Goal: Check status: Check status

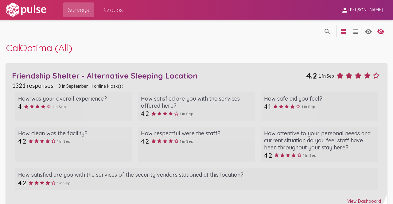
click at [79, 75] on div "Friendship Shelter - Alternative Sleeping Location" at bounding box center [159, 76] width 294 height 10
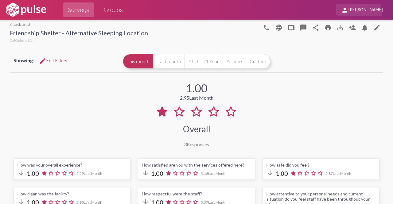
click at [370, 14] on span "person Marie Azad" at bounding box center [363, 9] width 42 height 11
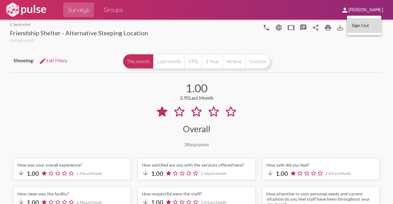
click at [362, 26] on button "Sign Out" at bounding box center [364, 25] width 34 height 15
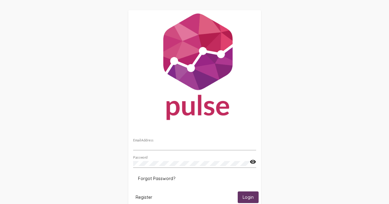
type input "[EMAIL_ADDRESS][DOMAIN_NAME]"
click at [253, 162] on mat-icon "visibility" at bounding box center [253, 162] width 6 height 7
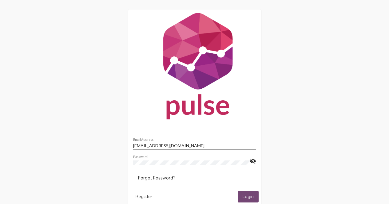
click at [240, 195] on button "Login" at bounding box center [248, 196] width 21 height 11
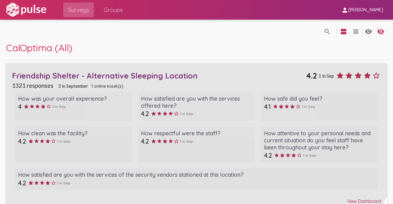
click at [146, 76] on div "Friendship Shelter - Alternative Sleeping Location" at bounding box center [159, 76] width 294 height 10
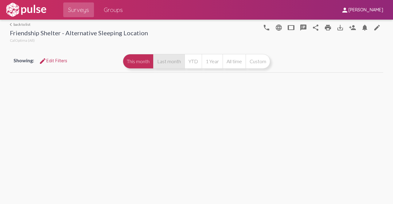
click at [176, 57] on button "Last month" at bounding box center [168, 61] width 31 height 15
